Goal: Information Seeking & Learning: Stay updated

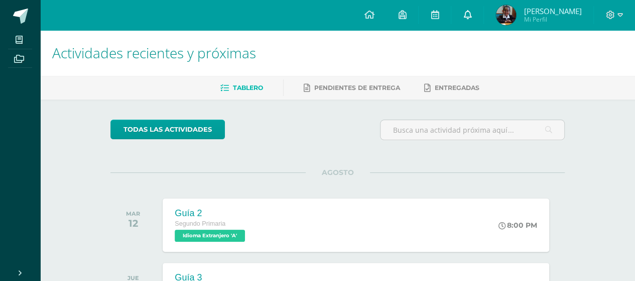
click at [475, 21] on link at bounding box center [468, 15] width 32 height 30
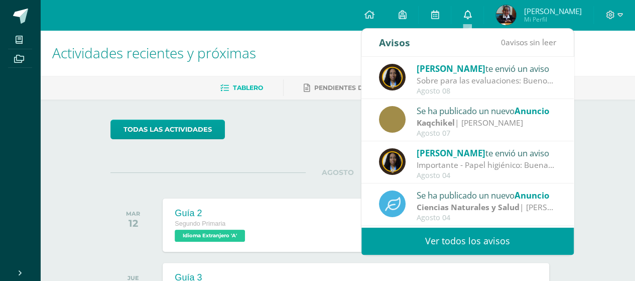
scroll to position [43, 0]
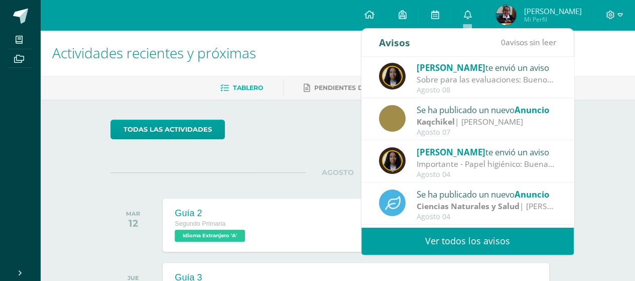
click at [476, 115] on div "Se ha publicado un nuevo Anuncio" at bounding box center [487, 109] width 140 height 13
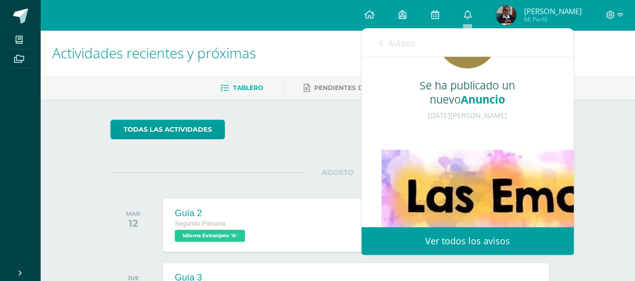
scroll to position [58, 0]
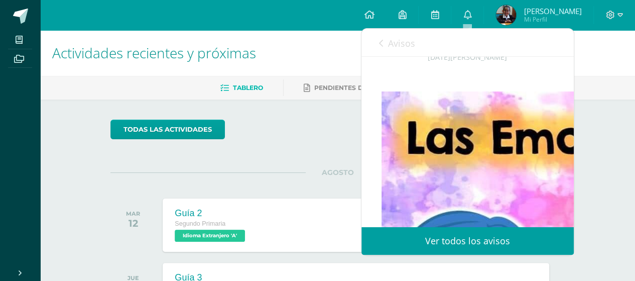
scroll to position [116, 0]
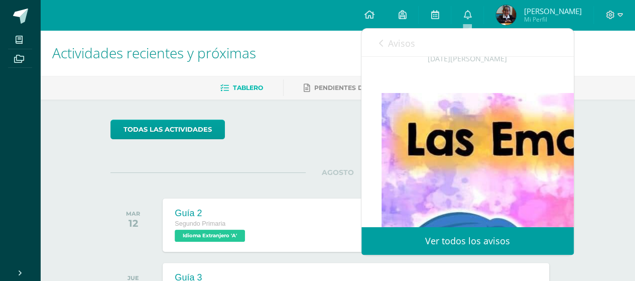
click at [464, 243] on link "Ver todos los avisos" at bounding box center [468, 241] width 212 height 28
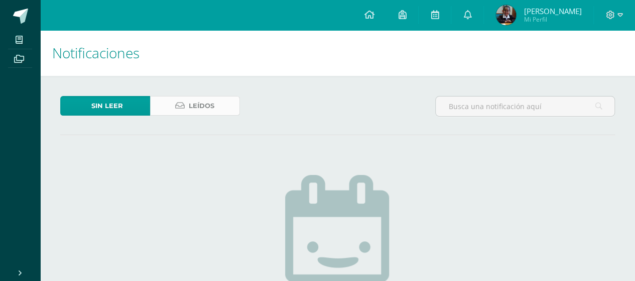
click at [207, 104] on span "Leídos" at bounding box center [202, 105] width 26 height 19
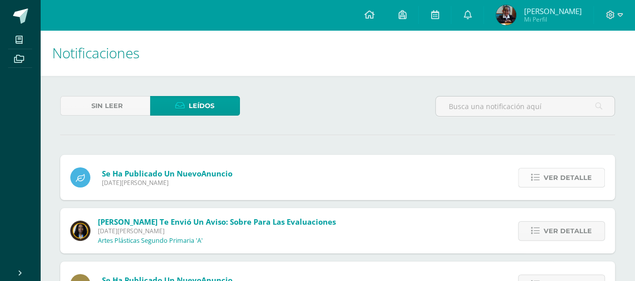
click at [564, 176] on span "Ver detalle" at bounding box center [568, 177] width 48 height 19
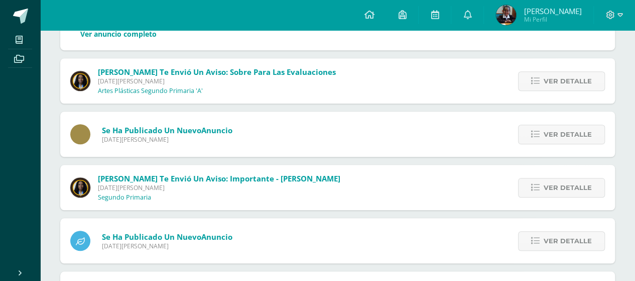
scroll to position [322, 0]
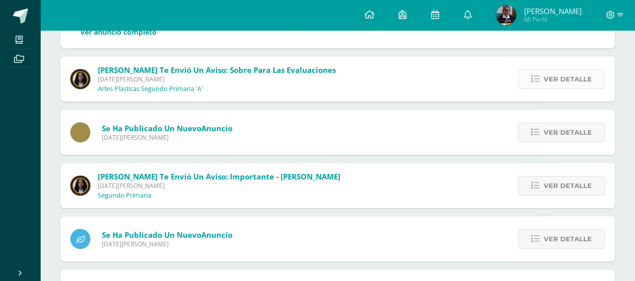
click at [569, 83] on span "Ver detalle" at bounding box center [568, 79] width 48 height 19
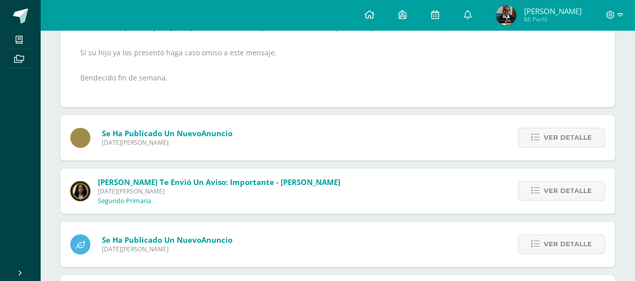
scroll to position [269, 0]
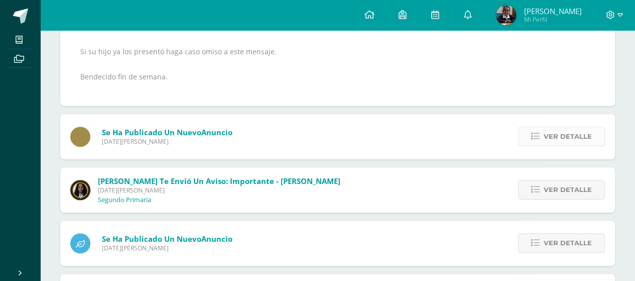
click at [570, 141] on span "Ver detalle" at bounding box center [568, 136] width 48 height 19
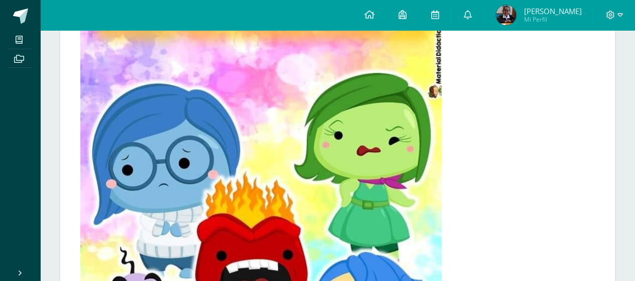
click at [562, 216] on p at bounding box center [337, 206] width 515 height 484
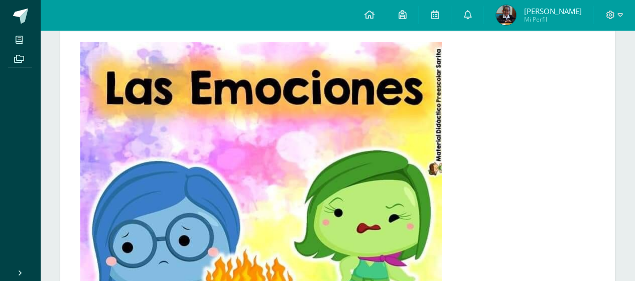
scroll to position [277, 0]
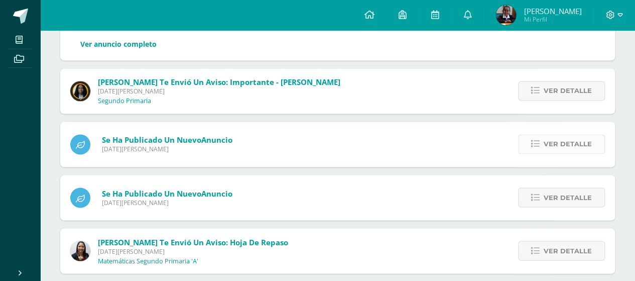
click at [563, 144] on span "Ver detalle" at bounding box center [568, 144] width 48 height 19
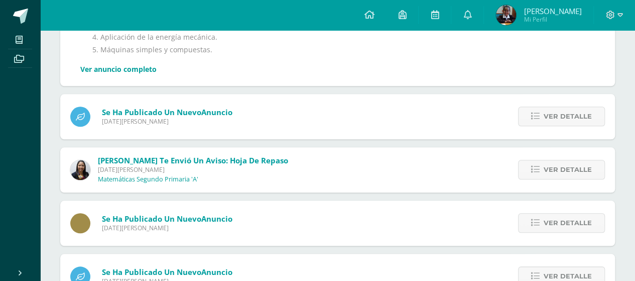
scroll to position [447, 0]
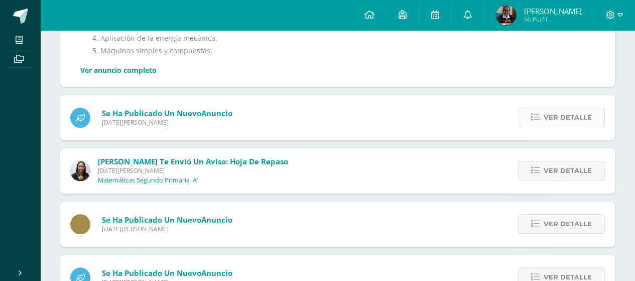
click at [574, 124] on span "Ver detalle" at bounding box center [568, 117] width 48 height 19
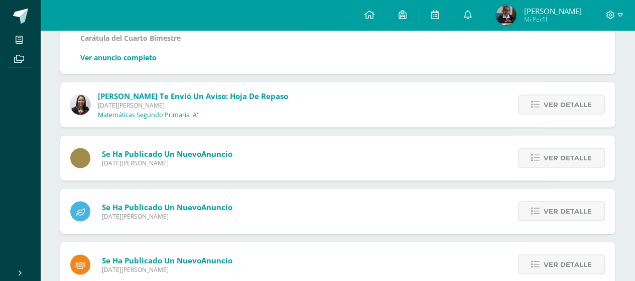
scroll to position [861, 0]
click at [554, 153] on span "Ver detalle" at bounding box center [568, 157] width 48 height 19
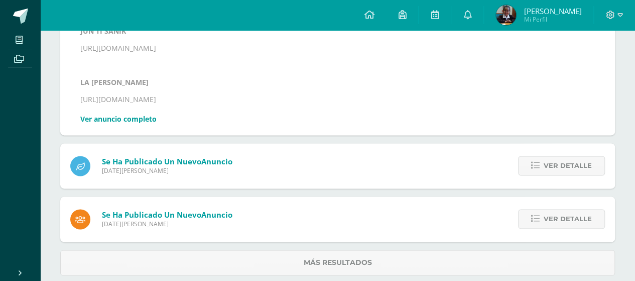
scroll to position [690, 0]
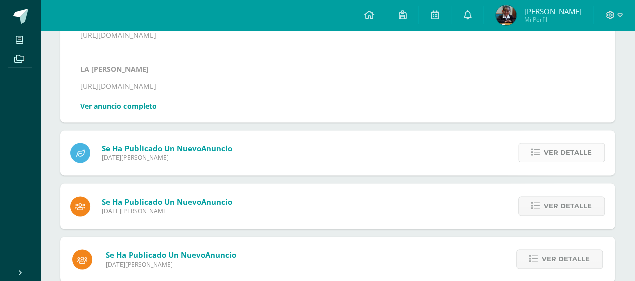
click at [560, 151] on span "Ver detalle" at bounding box center [568, 152] width 48 height 19
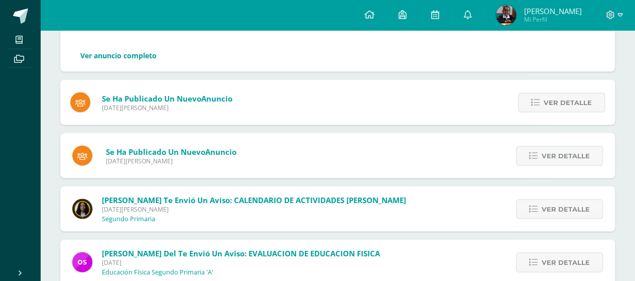
scroll to position [932, 0]
click at [568, 108] on span "Ver detalle" at bounding box center [568, 101] width 48 height 19
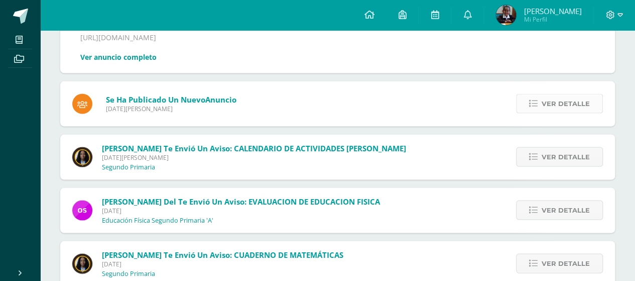
click at [575, 108] on span "Ver detalle" at bounding box center [566, 103] width 48 height 19
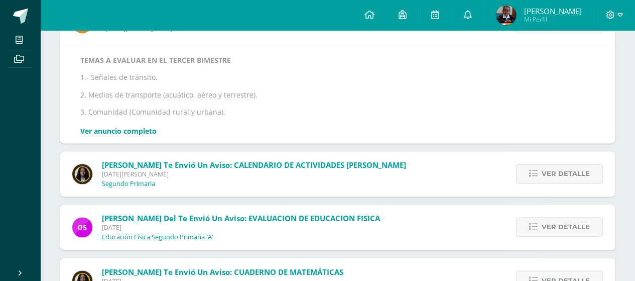
scroll to position [679, 0]
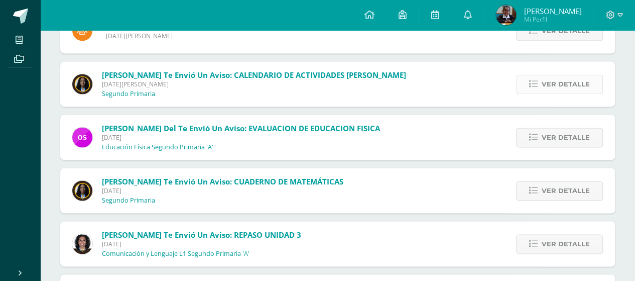
click at [570, 86] on span "Ver detalle" at bounding box center [566, 84] width 48 height 19
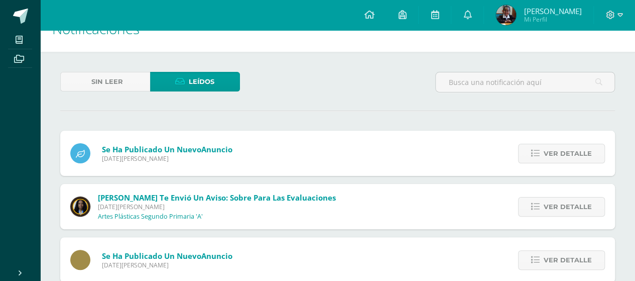
scroll to position [0, 0]
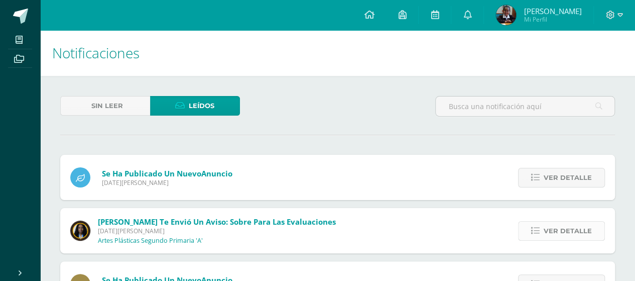
click at [540, 221] on link "Ver detalle" at bounding box center [561, 231] width 87 height 20
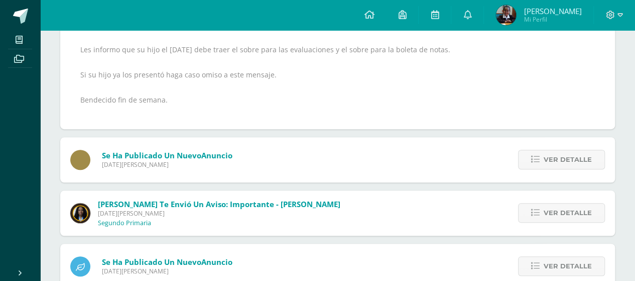
scroll to position [247, 0]
click at [564, 161] on span "Ver detalle" at bounding box center [568, 159] width 48 height 19
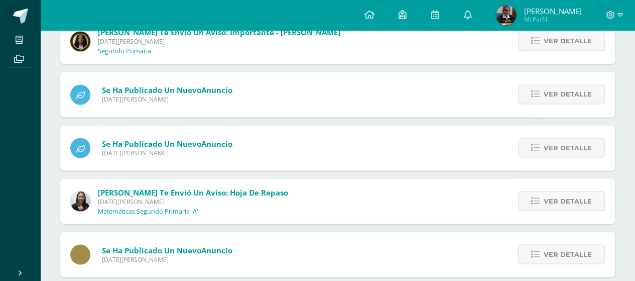
scroll to position [843, 0]
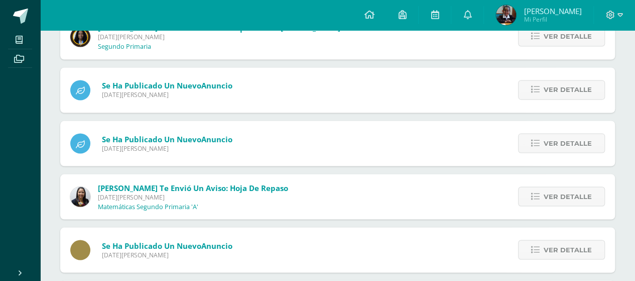
click at [65, 225] on div "Se ha publicado un nuevo Anuncio [DATE][PERSON_NAME] Ver detalle Videos para re…" at bounding box center [337, 119] width 555 height 1617
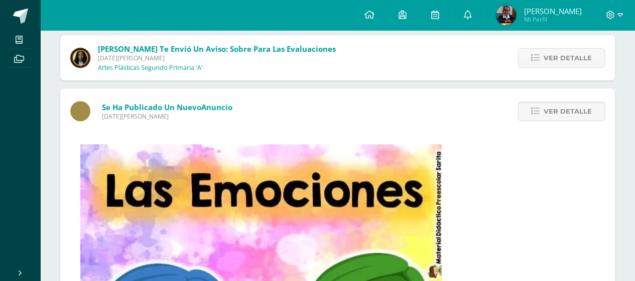
scroll to position [0, 0]
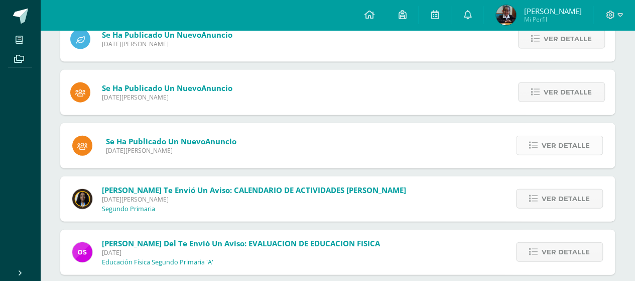
click at [560, 147] on span "Ver detalle" at bounding box center [566, 145] width 48 height 19
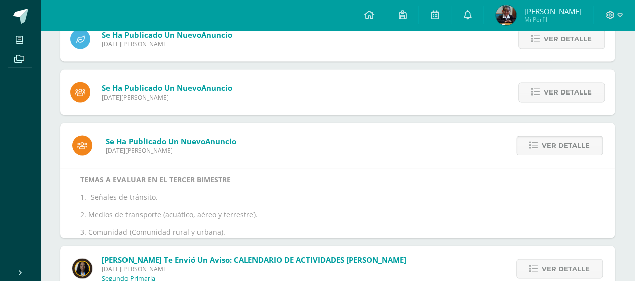
scroll to position [565, 0]
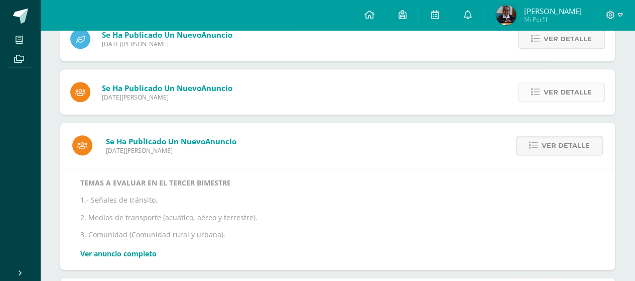
click at [566, 91] on span "Ver detalle" at bounding box center [568, 92] width 48 height 19
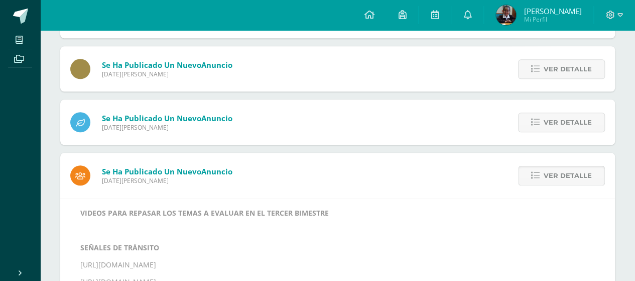
scroll to position [478, 0]
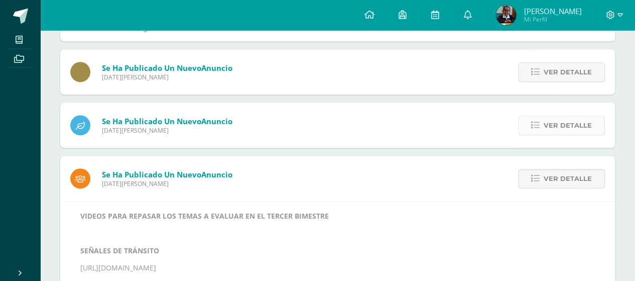
click at [568, 121] on span "Ver detalle" at bounding box center [568, 125] width 48 height 19
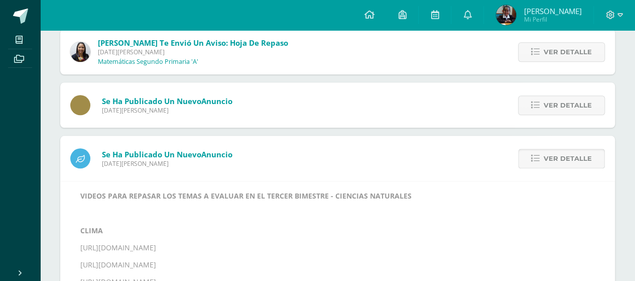
scroll to position [412, 0]
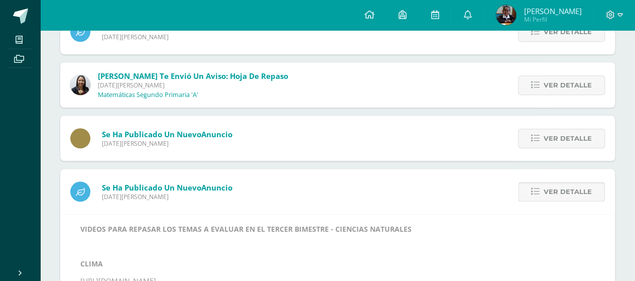
click at [559, 140] on span "Ver detalle" at bounding box center [568, 138] width 48 height 19
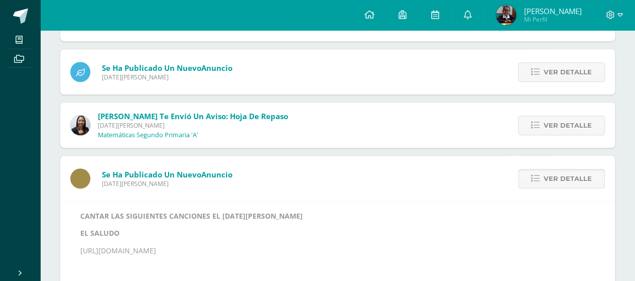
scroll to position [365, 0]
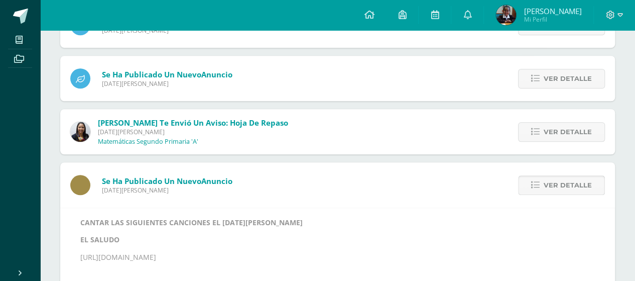
click at [565, 131] on span "Ver detalle" at bounding box center [568, 132] width 48 height 19
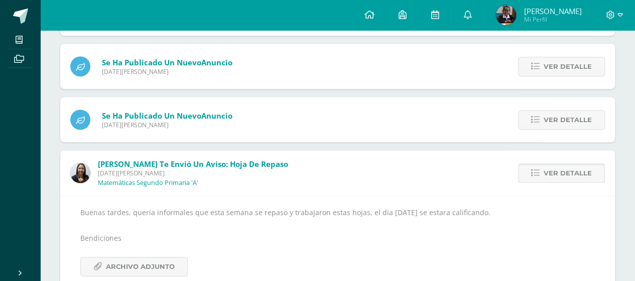
scroll to position [321, 0]
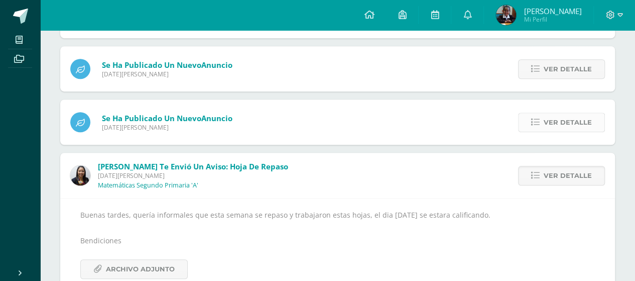
click at [570, 122] on span "Ver detalle" at bounding box center [568, 122] width 48 height 19
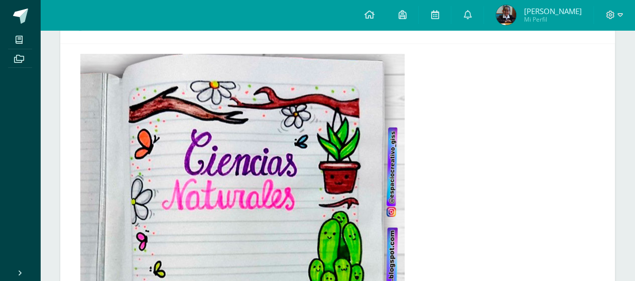
scroll to position [424, 0]
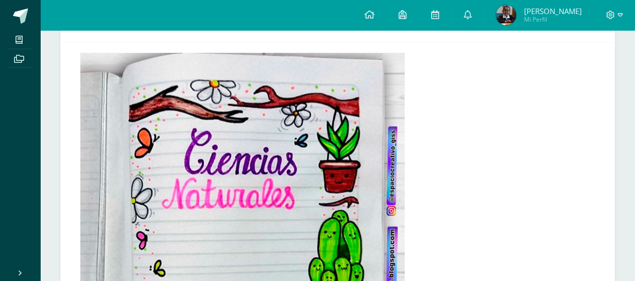
click at [336, 148] on img at bounding box center [242, 256] width 324 height 407
